Goal: Information Seeking & Learning: Learn about a topic

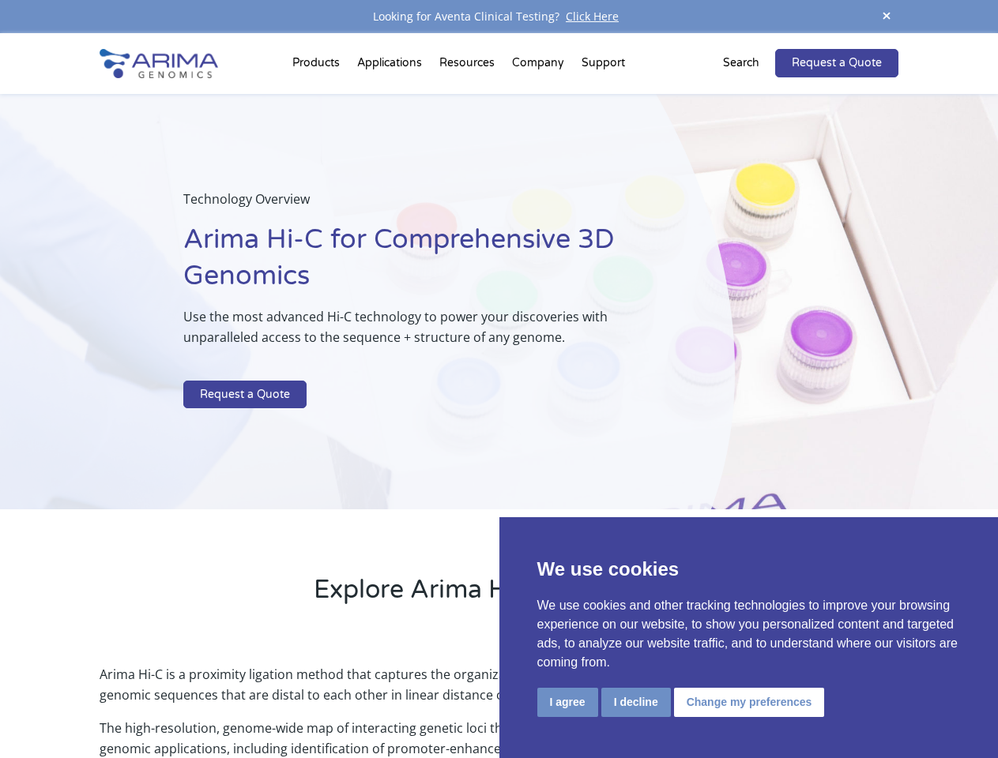
click at [498, 379] on p at bounding box center [419, 370] width 472 height 21
click at [567, 702] on button "I agree" at bounding box center [567, 702] width 61 height 29
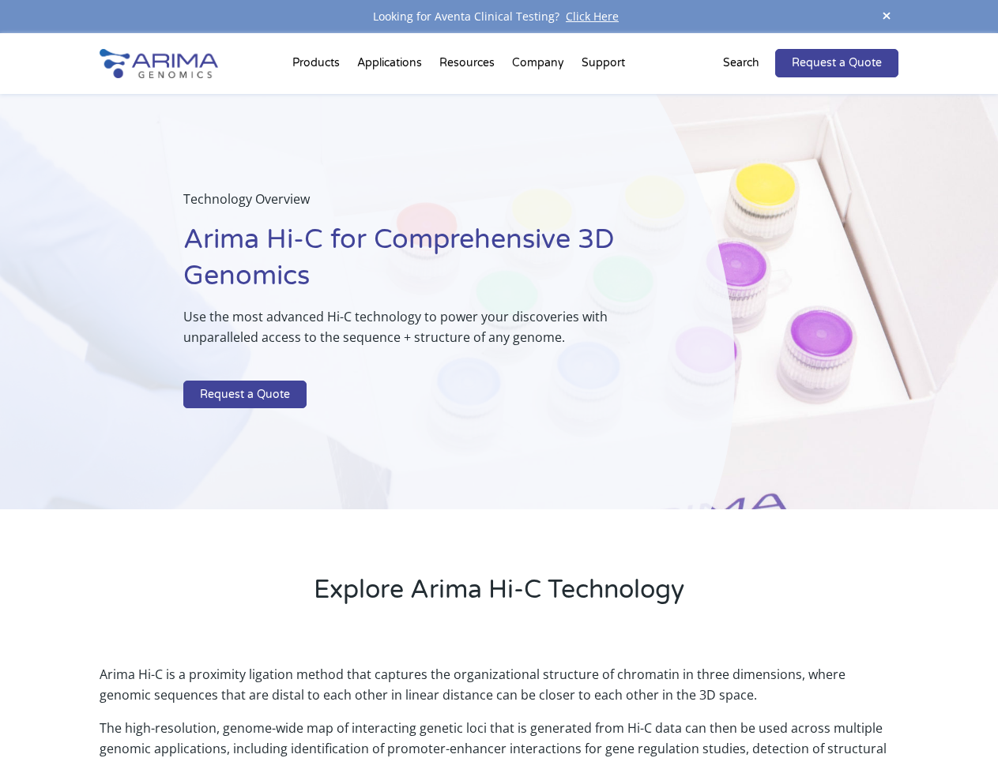
click at [635, 702] on p "Arima Hi-C is a proximity ligation method that captures the organizational stru…" at bounding box center [499, 691] width 798 height 54
click at [746, 702] on p "Arima Hi-C is a proximity ligation method that captures the organizational stru…" at bounding box center [499, 691] width 798 height 54
click at [886, 17] on span at bounding box center [886, 16] width 24 height 21
click at [498, 396] on div "Technology Overview Arima Hi-C for Comprehensive 3D Genomics Use the most advan…" at bounding box center [367, 302] width 735 height 416
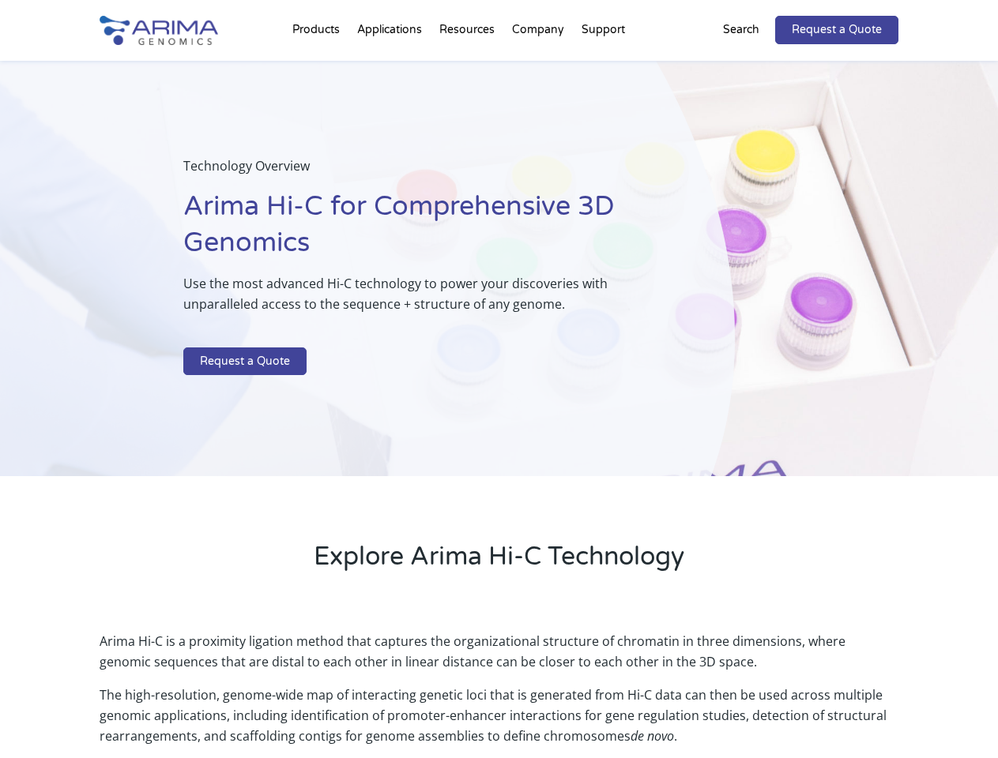
click at [318, 66] on div "Technology Overview Arima Hi-C for Comprehensive 3D Genomics Use the most advan…" at bounding box center [367, 269] width 735 height 416
click at [468, 66] on div "Technology Overview Arima Hi-C for Comprehensive 3D Genomics Use the most advan…" at bounding box center [367, 269] width 735 height 416
click at [539, 66] on div "Technology Overview Arima Hi-C for Comprehensive 3D Genomics Use the most advan…" at bounding box center [367, 269] width 735 height 416
click at [603, 66] on div "Technology Overview Arima Hi-C for Comprehensive 3D Genomics Use the most advan…" at bounding box center [367, 269] width 735 height 416
